Goal: Information Seeking & Learning: Learn about a topic

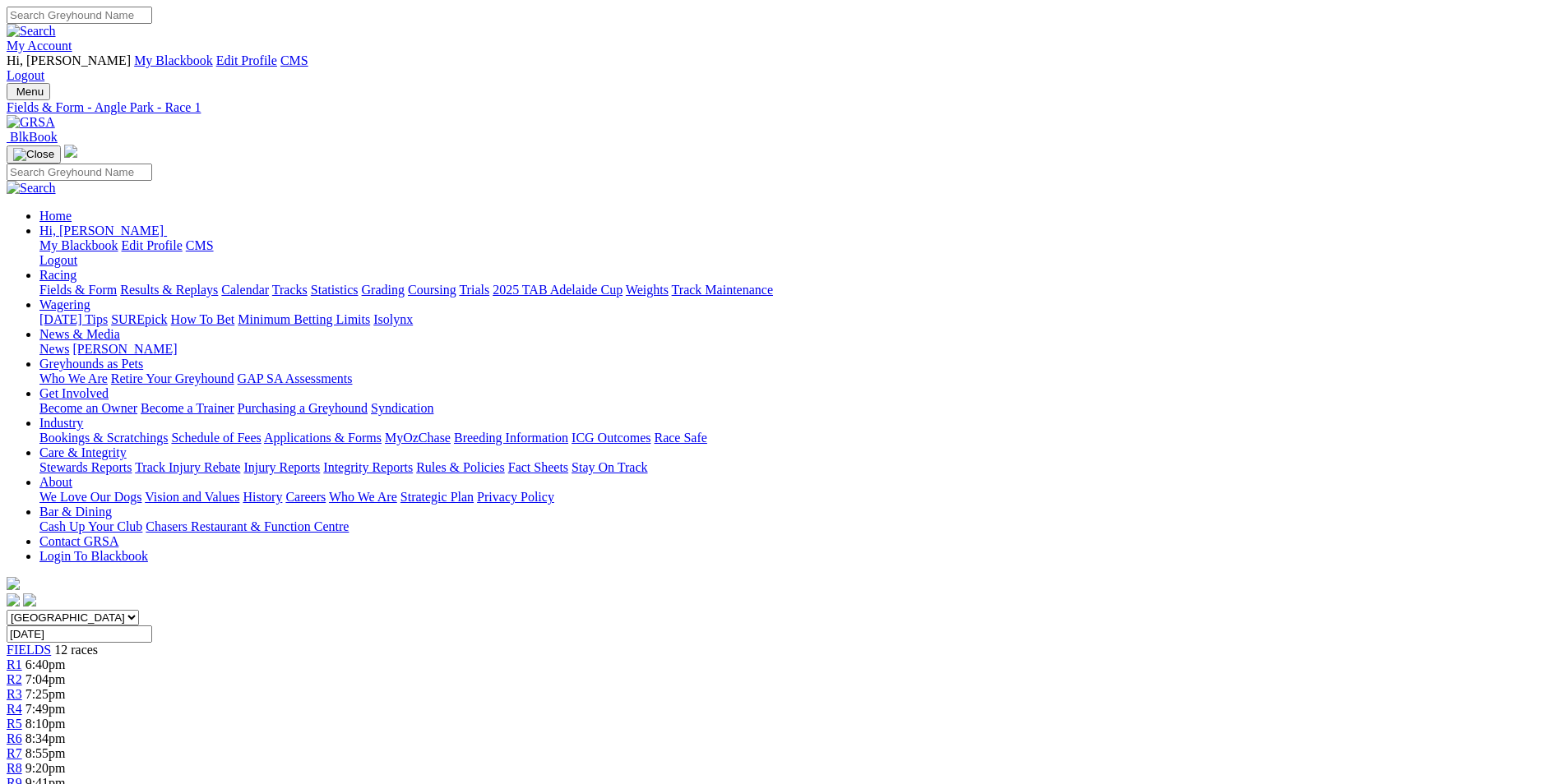
click at [55, 115] on img at bounding box center [31, 122] width 48 height 15
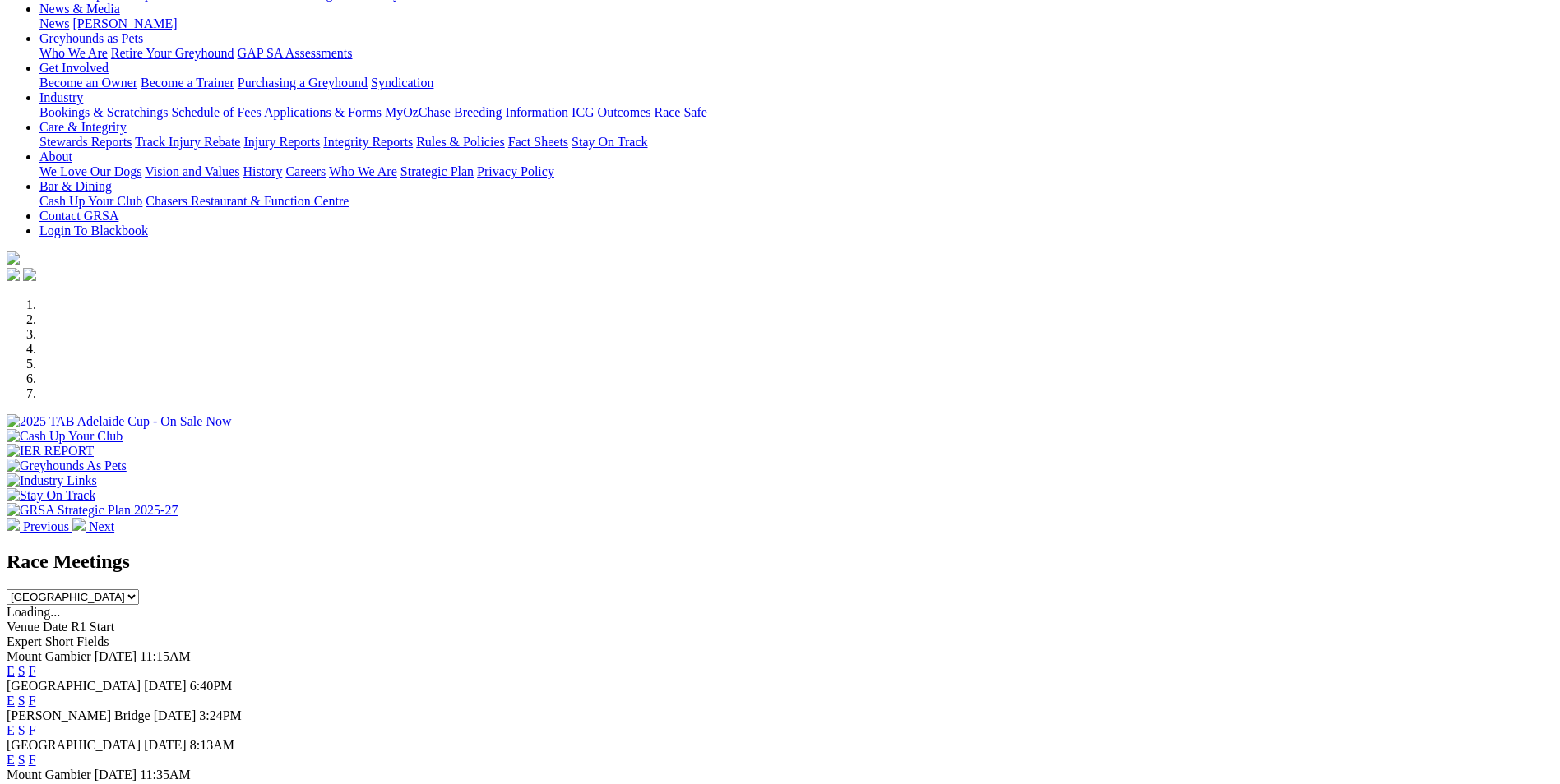
scroll to position [329, 0]
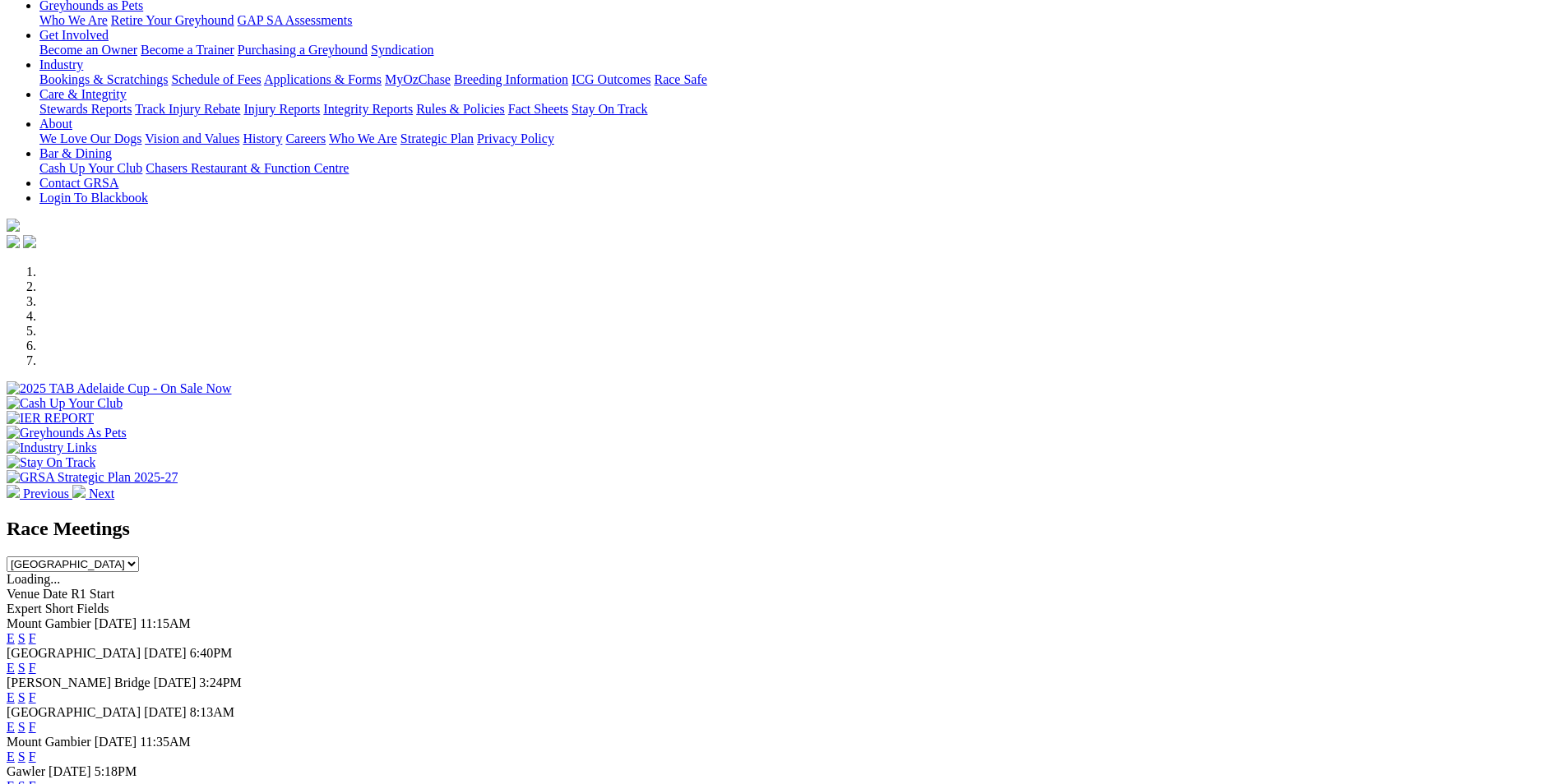
click at [15, 631] on link "E" at bounding box center [11, 638] width 9 height 14
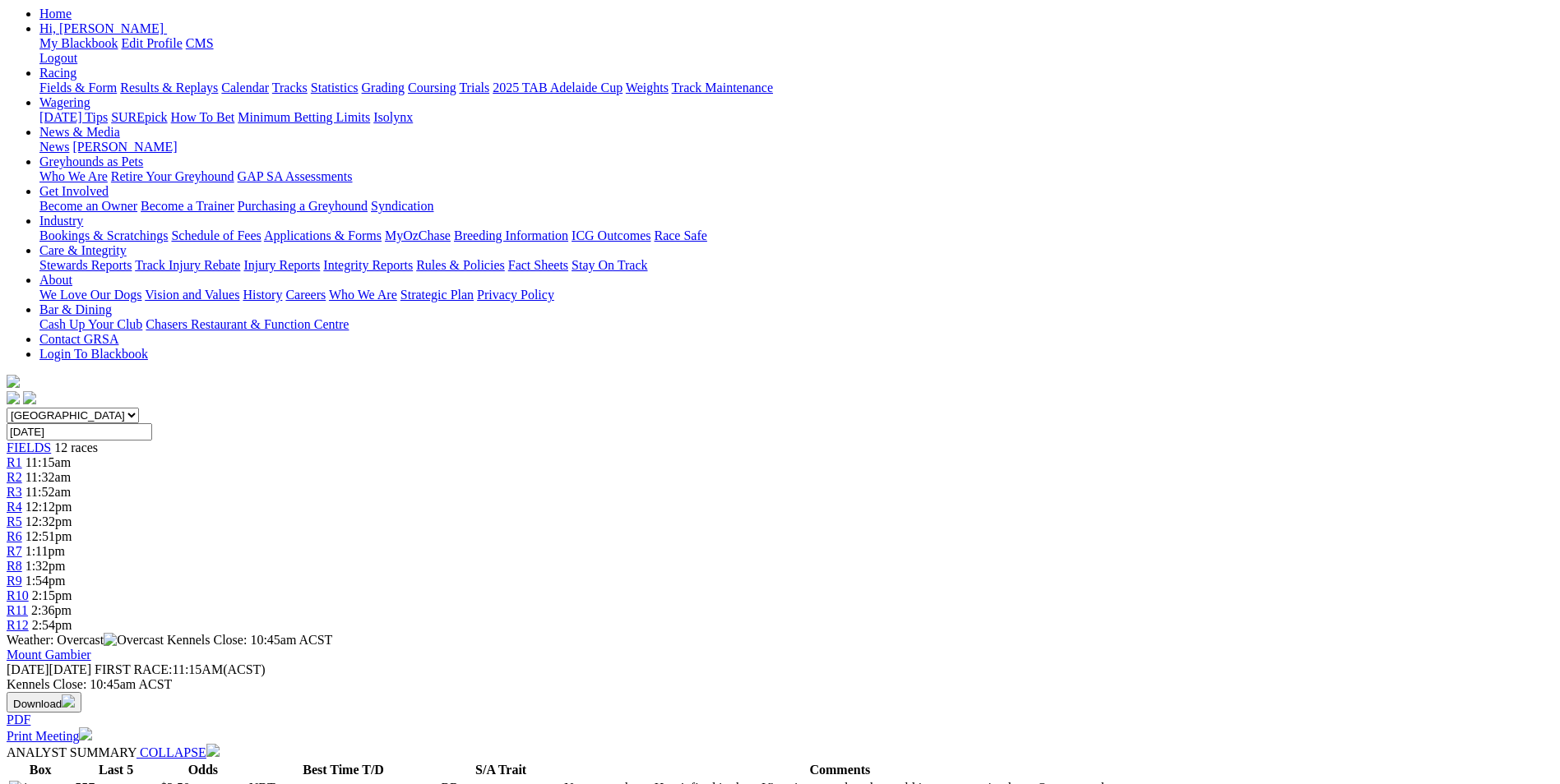
scroll to position [165, 0]
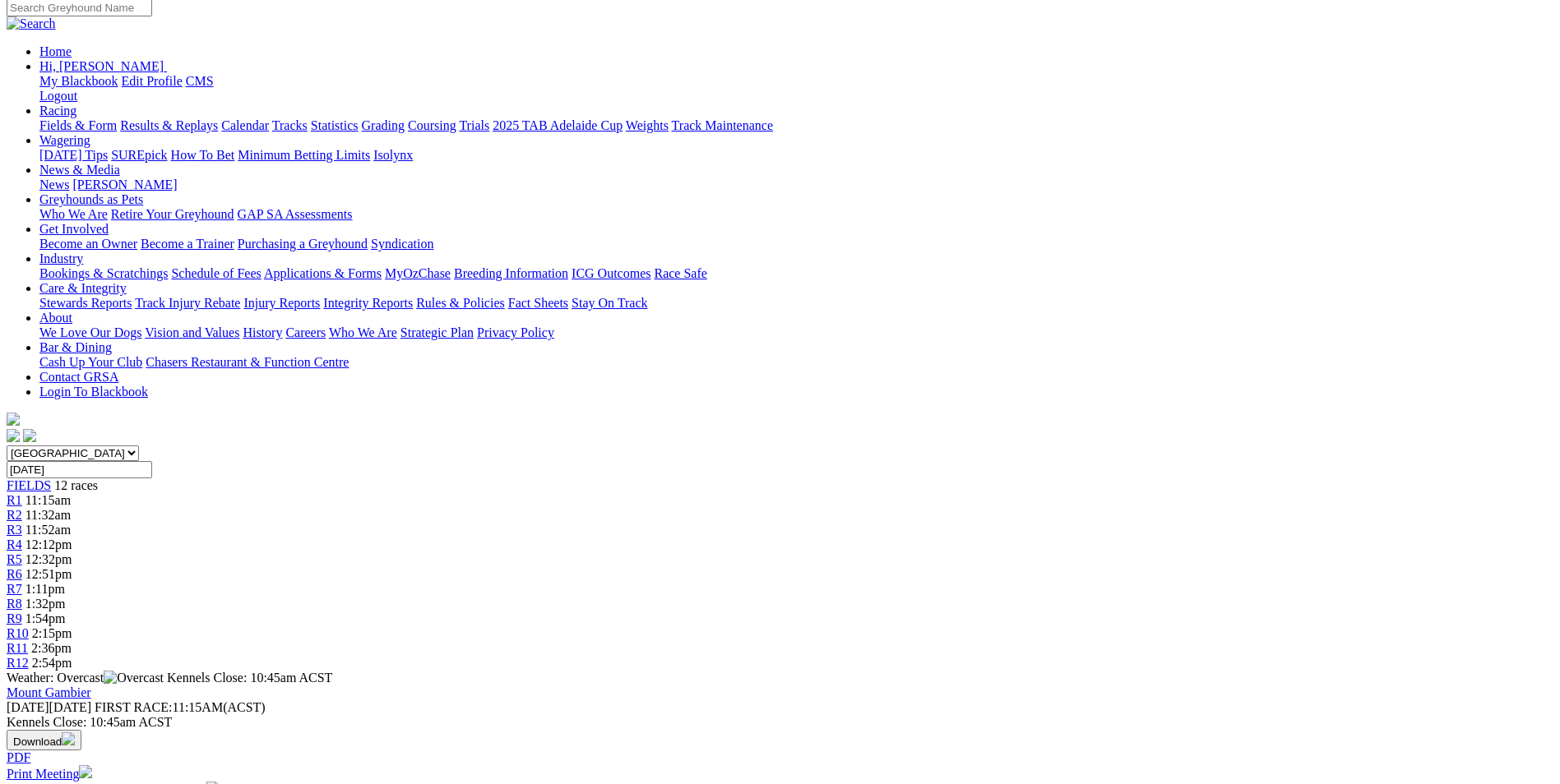
click at [92, 765] on img at bounding box center [85, 771] width 13 height 13
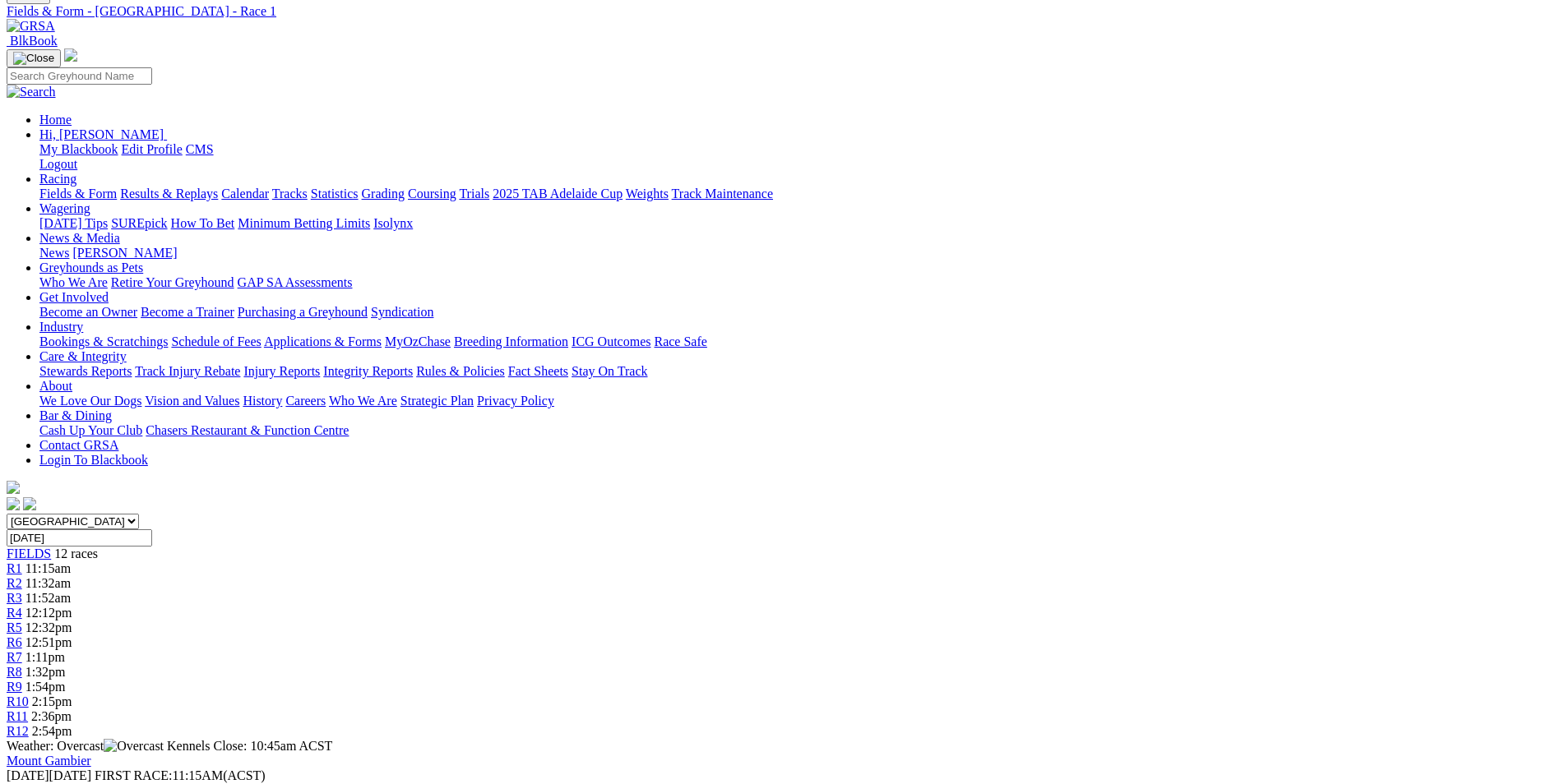
scroll to position [0, 0]
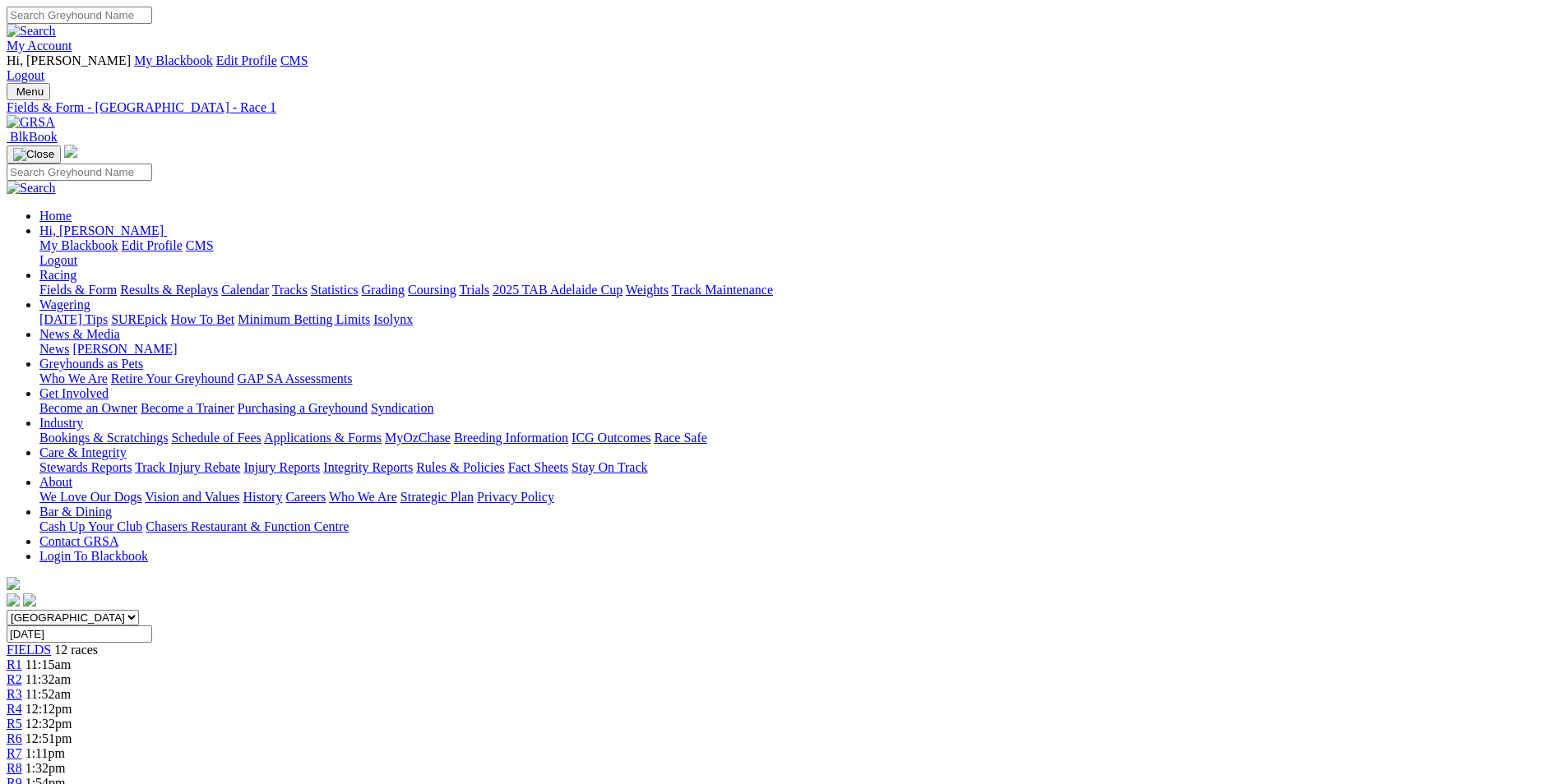
click at [55, 115] on img at bounding box center [31, 122] width 48 height 15
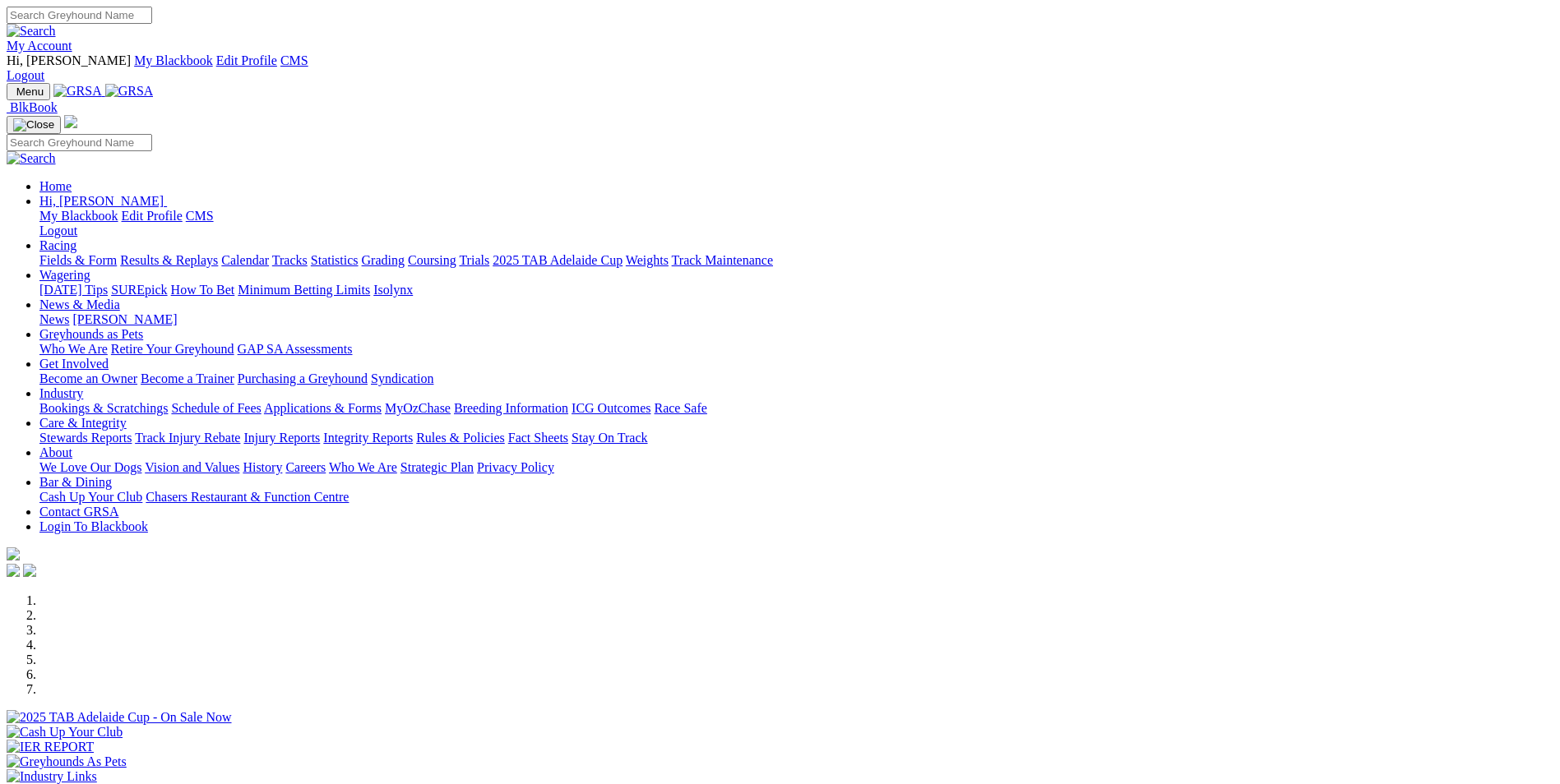
scroll to position [411, 0]
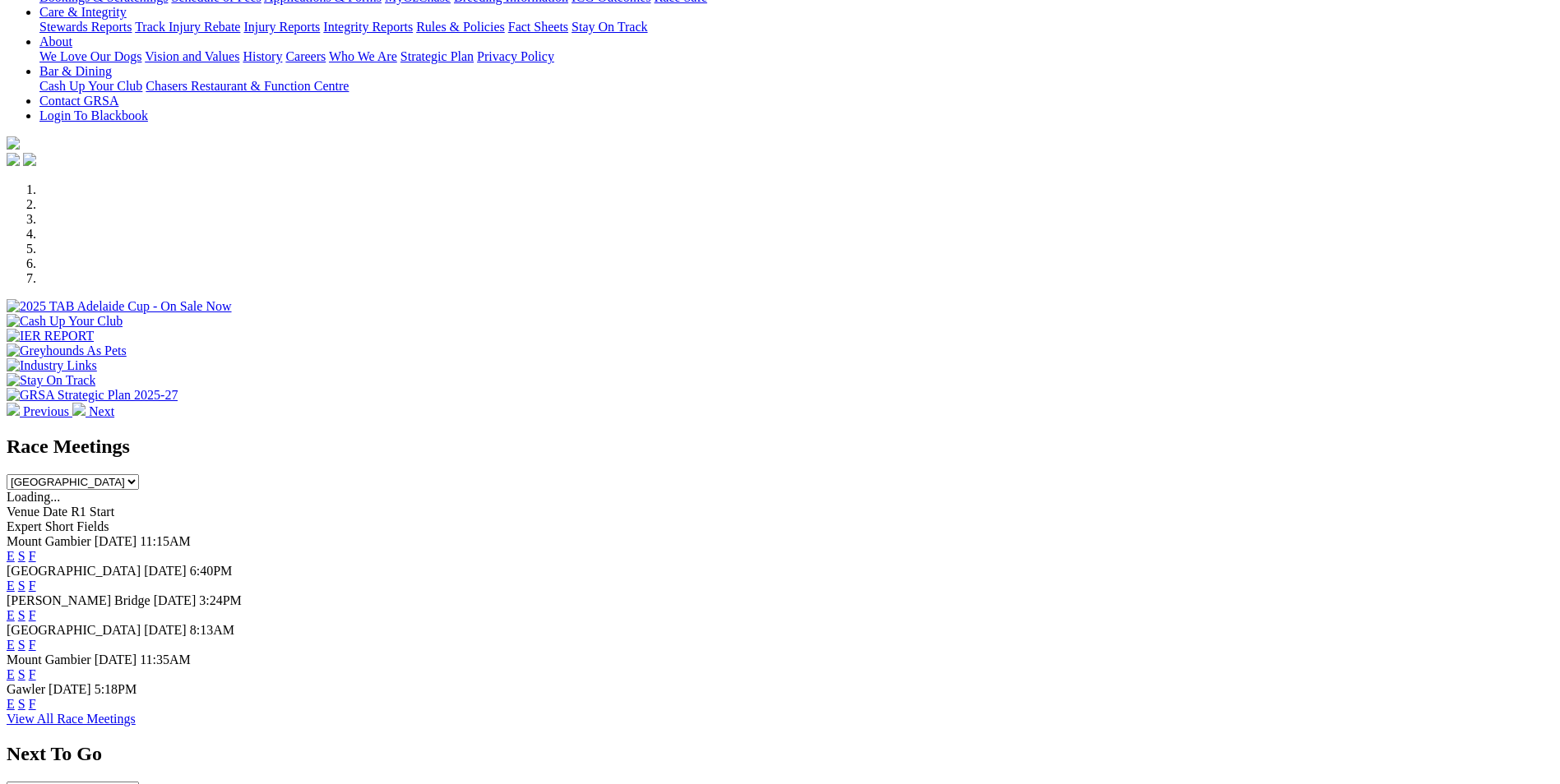
click at [15, 579] on link "E" at bounding box center [11, 586] width 9 height 14
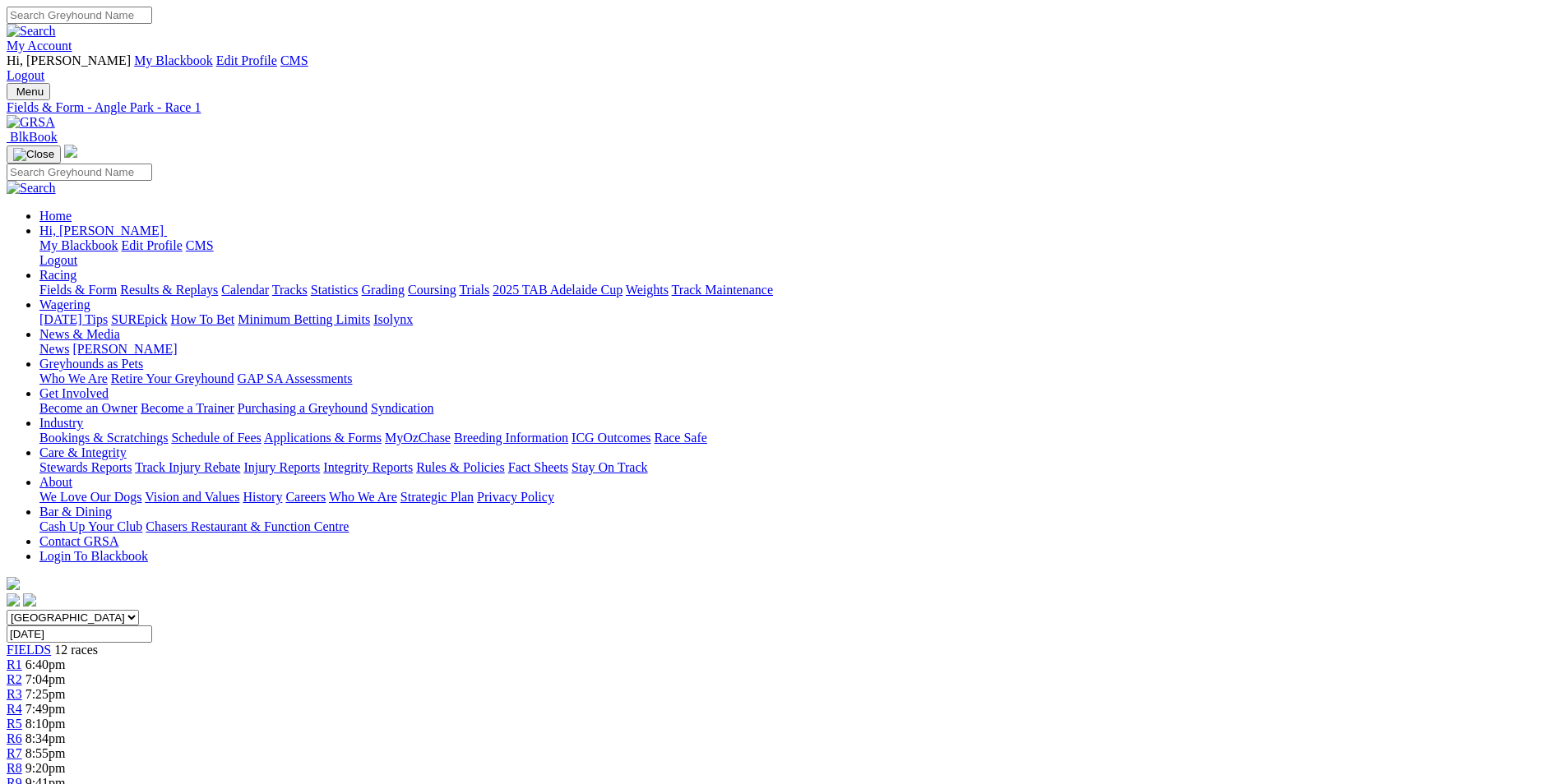
click at [55, 115] on img at bounding box center [31, 122] width 48 height 15
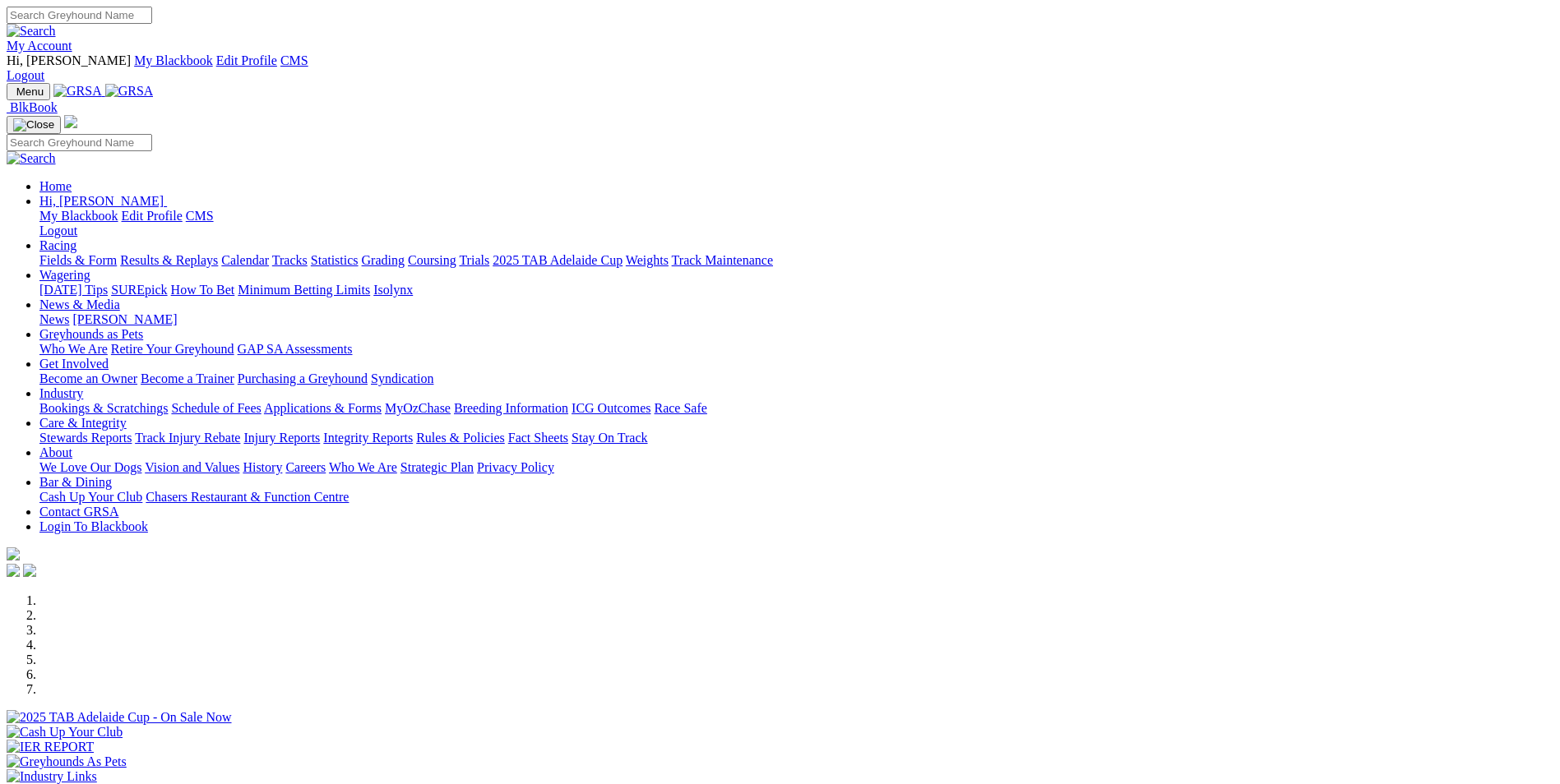
click at [72, 39] on link "My Account" at bounding box center [40, 46] width 66 height 14
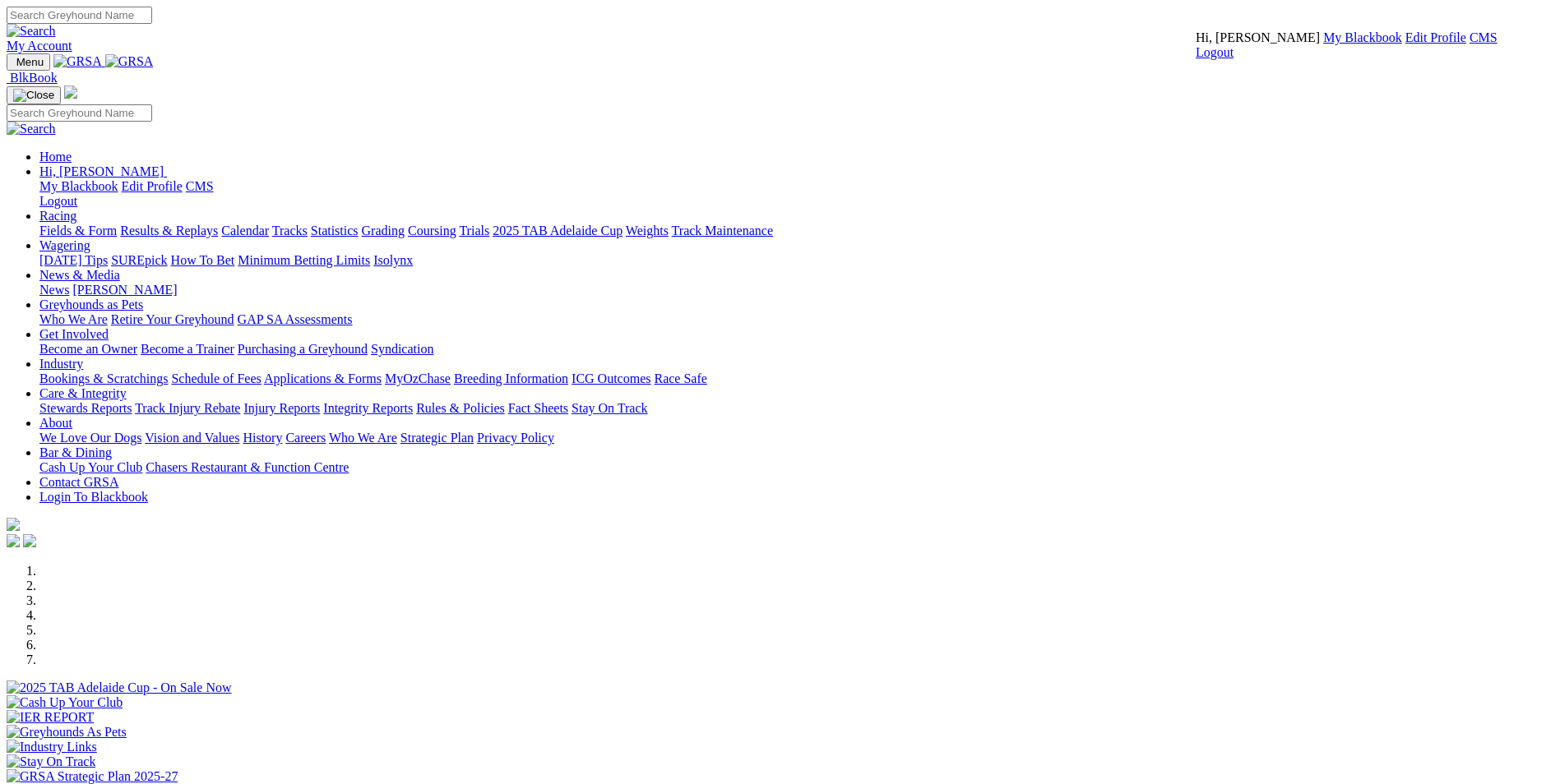
click at [1323, 44] on link "My Blackbook" at bounding box center [1362, 37] width 79 height 14
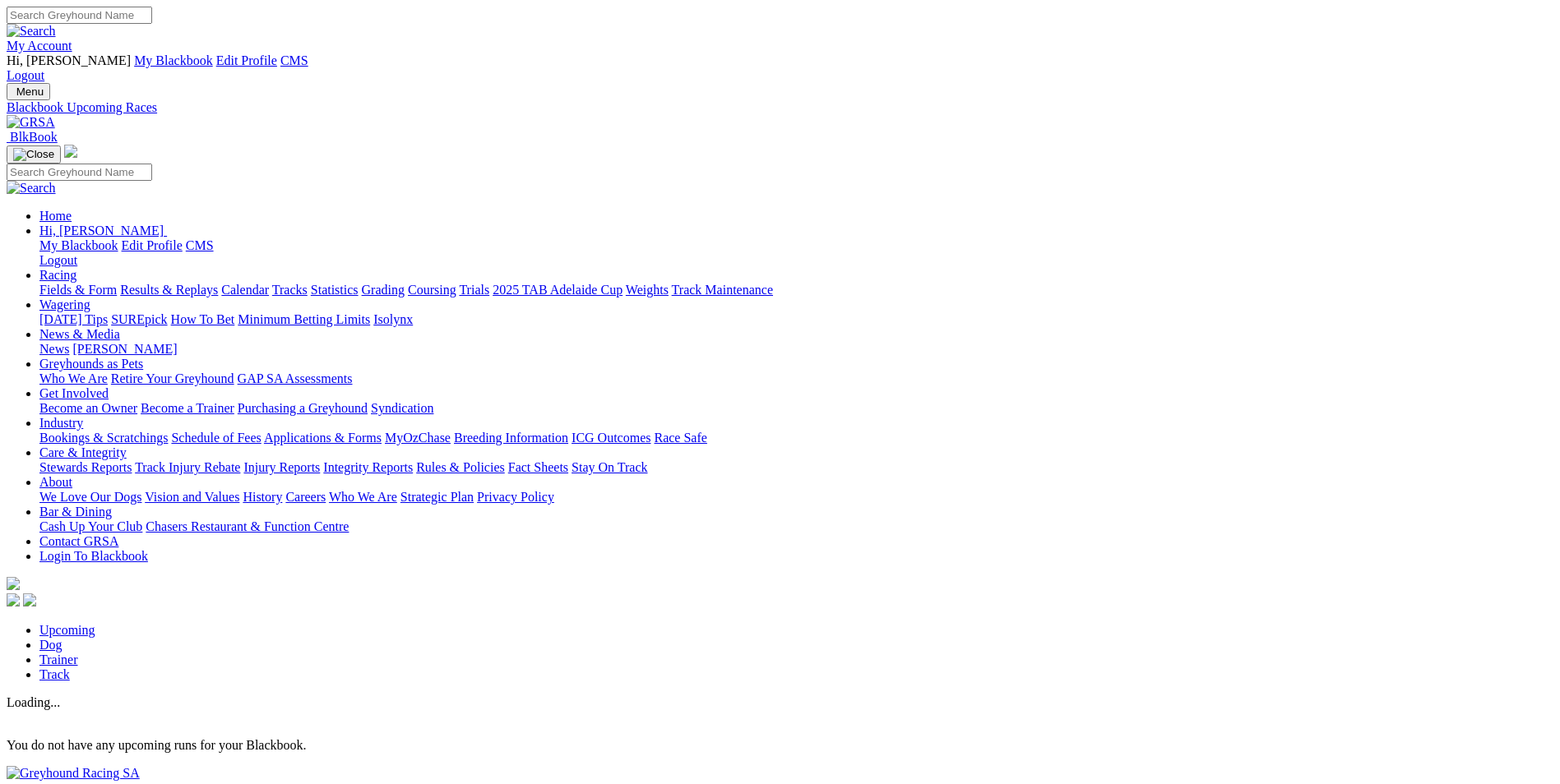
click at [72, 50] on img at bounding box center [72, 50] width 0 height 0
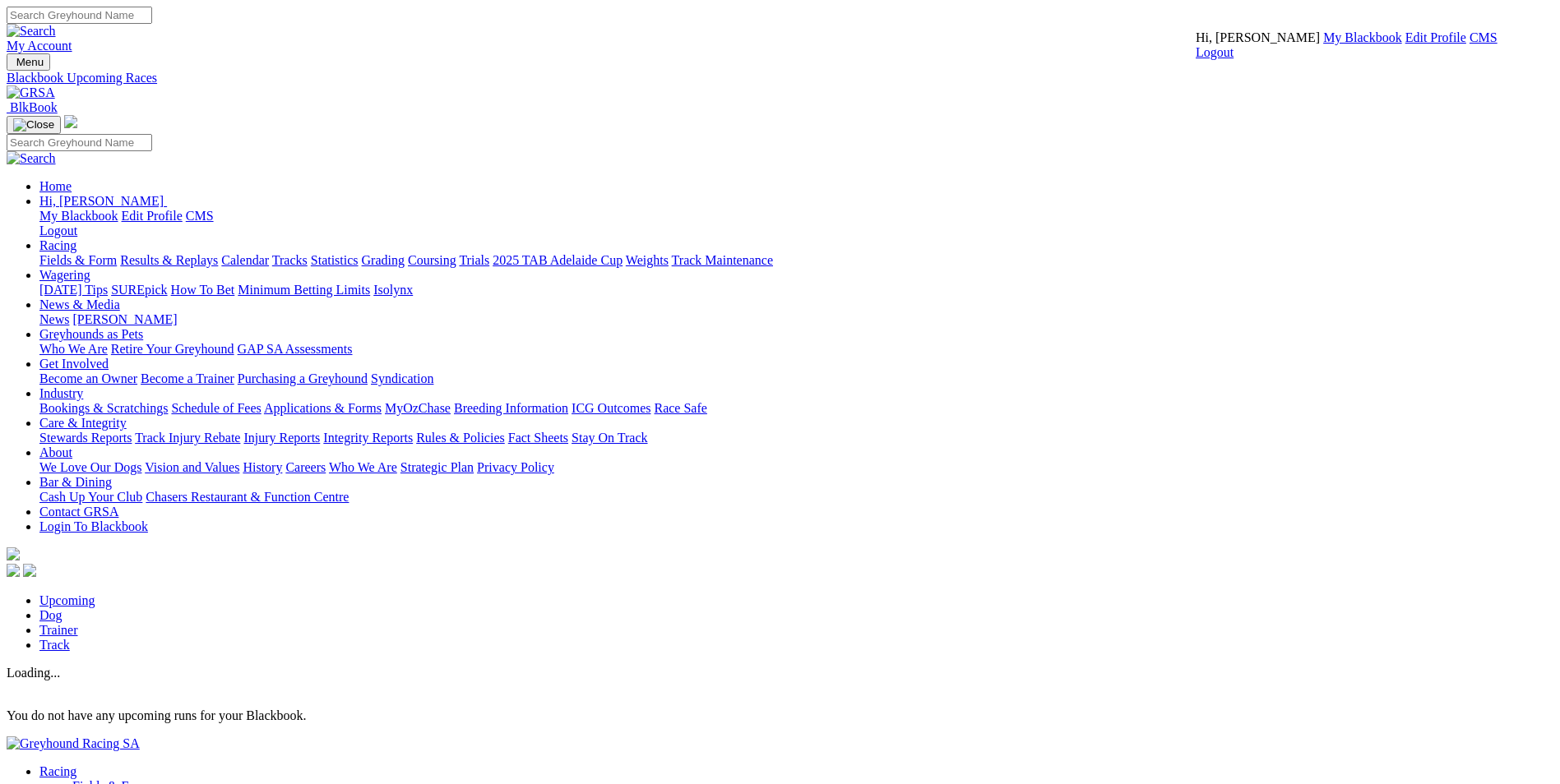
click at [1469, 44] on link "CMS" at bounding box center [1483, 37] width 28 height 14
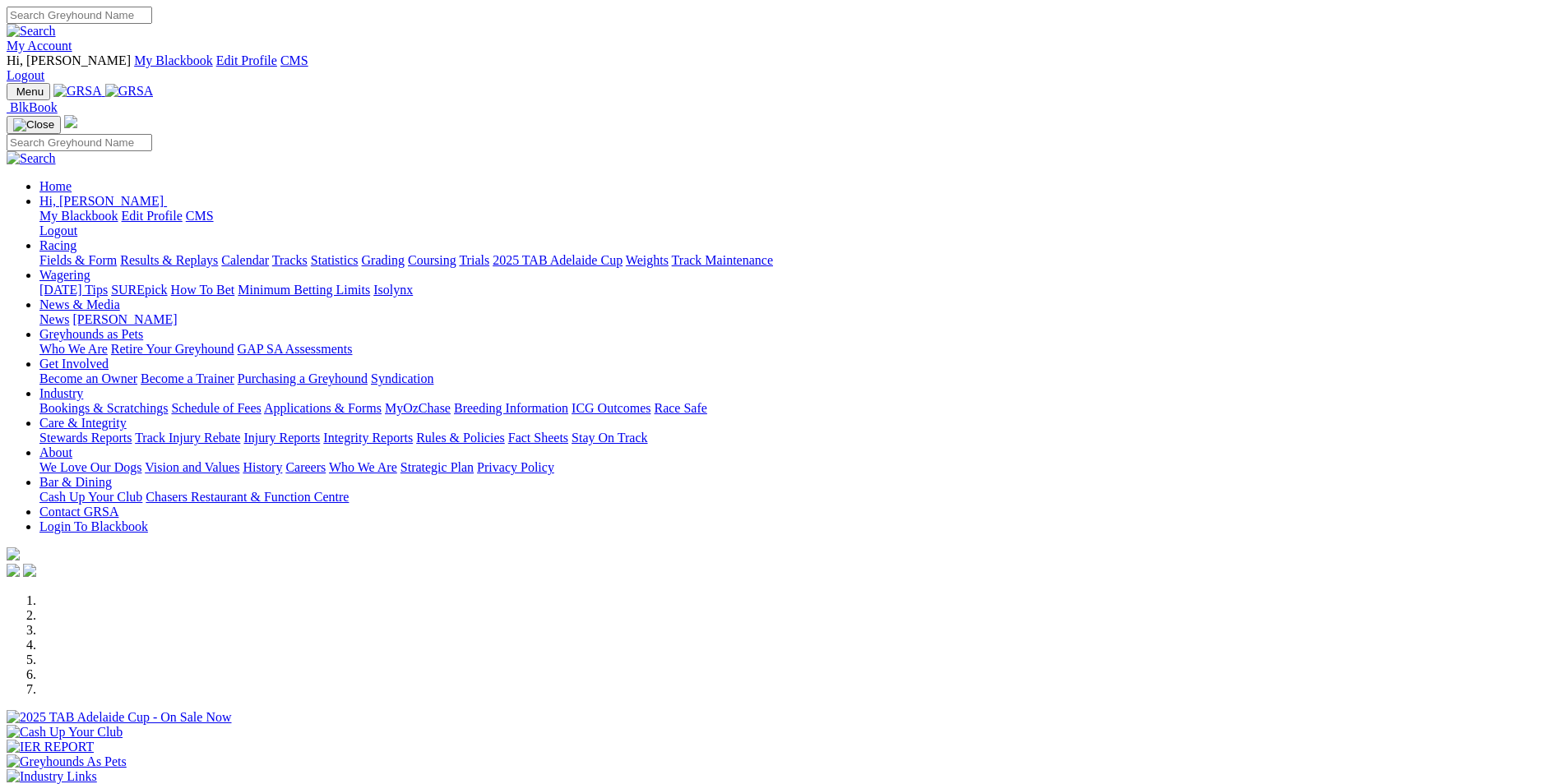
click at [91, 268] on link "Wagering" at bounding box center [65, 275] width 51 height 14
click at [167, 283] on link "SUREpick" at bounding box center [139, 290] width 56 height 14
